Goal: Check status: Check status

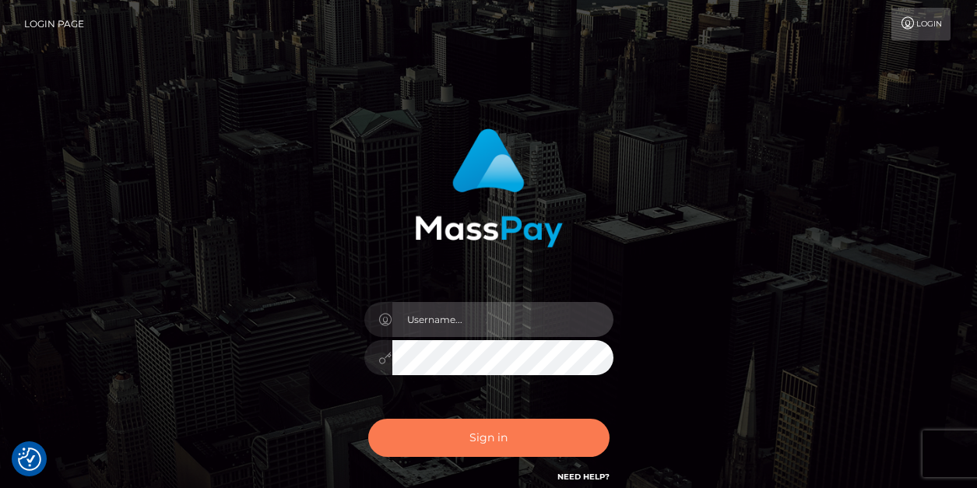
type input "vlad"
click at [472, 428] on button "Sign in" at bounding box center [488, 438] width 241 height 38
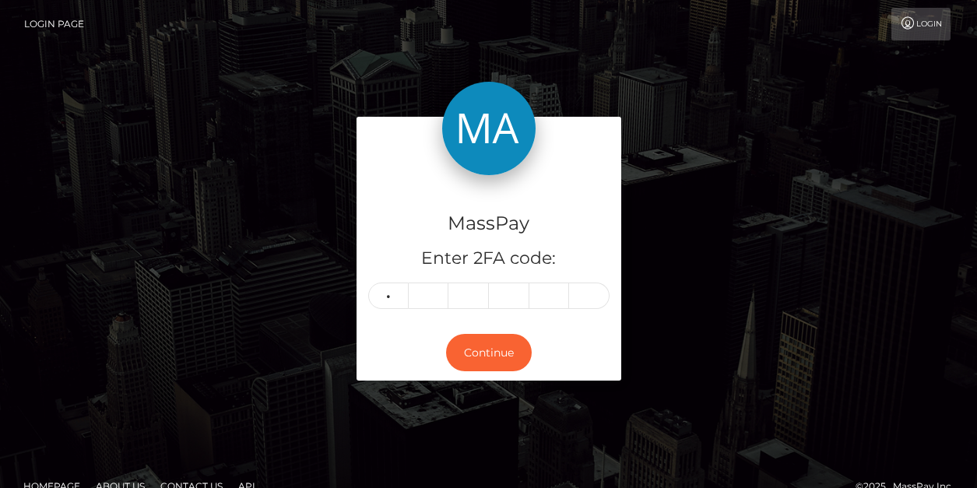
type input "8"
type input "3"
type input "5"
type input "4"
type input "7"
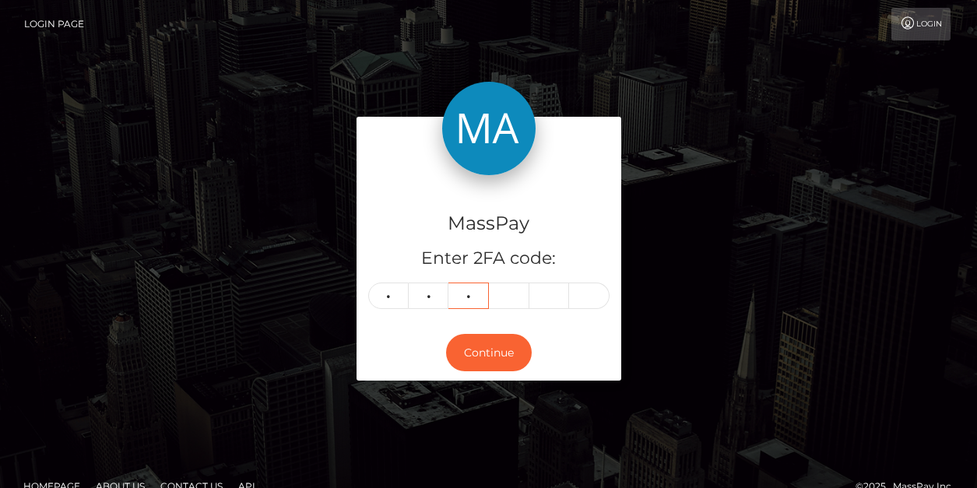
type input "7"
type input "1"
type input "6"
type input "0"
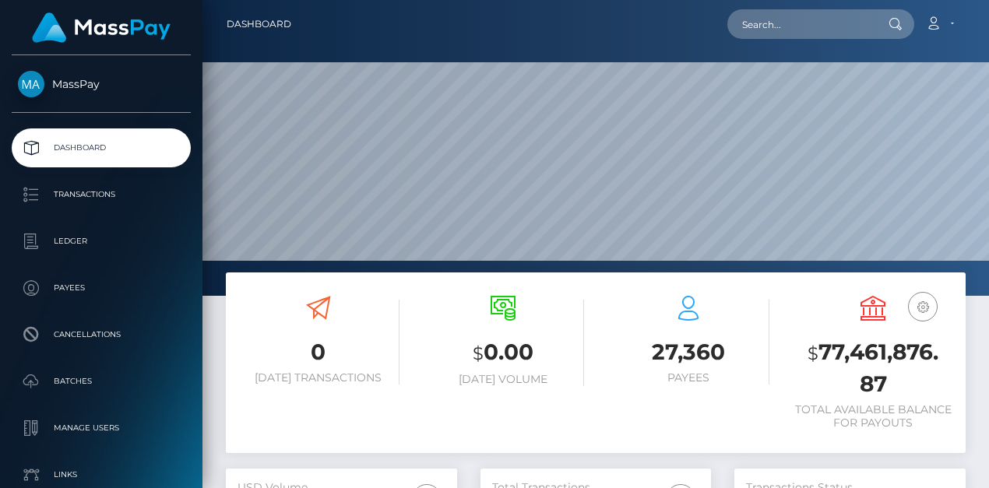
scroll to position [276, 231]
click at [799, 27] on input "text" at bounding box center [800, 24] width 146 height 30
paste input "PY62210616"
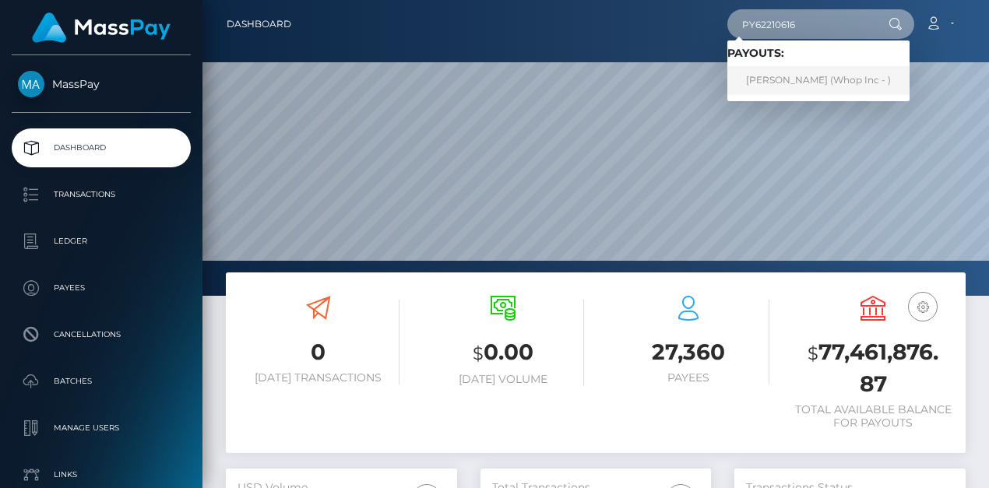
type input "PY62210616"
click at [819, 80] on link "DRAGAN SIMEUNOVIĆ (Whop Inc - )" at bounding box center [818, 80] width 182 height 29
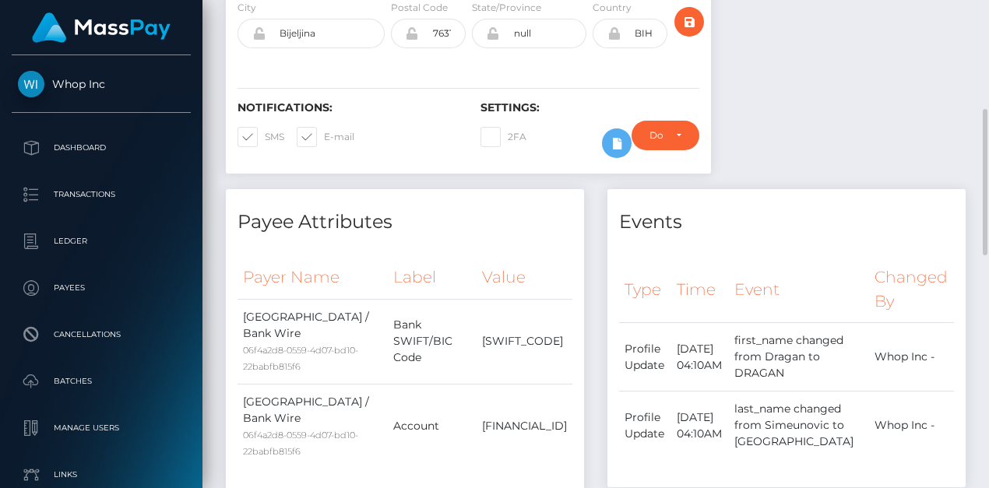
scroll to position [544, 0]
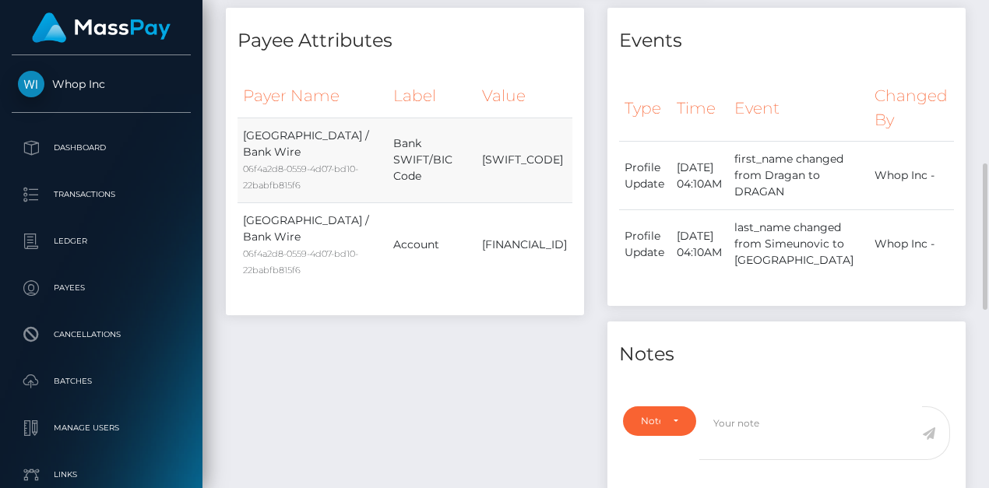
click at [477, 160] on td "SABRBA2B" at bounding box center [525, 160] width 96 height 85
copy td "SABRBA2B"
